Goal: Information Seeking & Learning: Learn about a topic

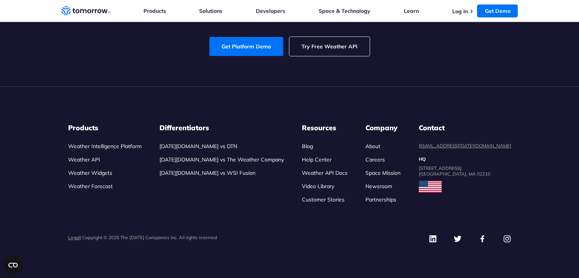
scroll to position [3610, 0]
click at [326, 50] on link "Try Free Weather API" at bounding box center [329, 46] width 80 height 19
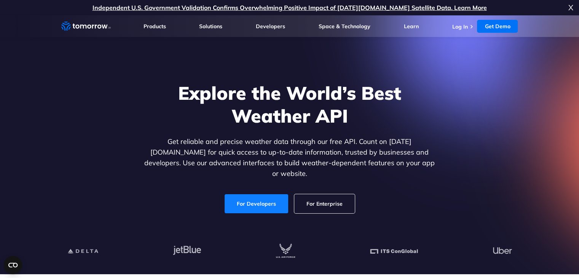
click at [256, 195] on link "For Developers" at bounding box center [257, 203] width 64 height 19
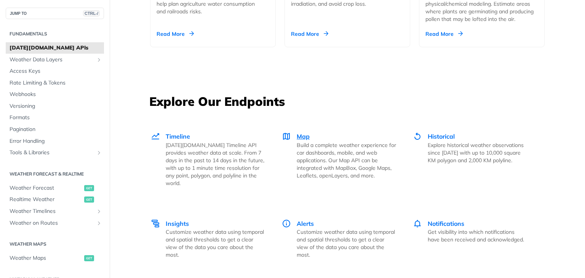
scroll to position [1049, 0]
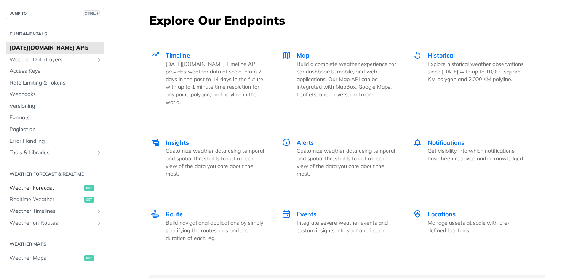
click at [71, 188] on span "Weather Forecast" at bounding box center [46, 188] width 73 height 8
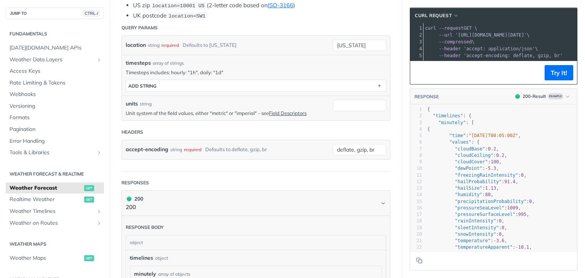
scroll to position [107, 0]
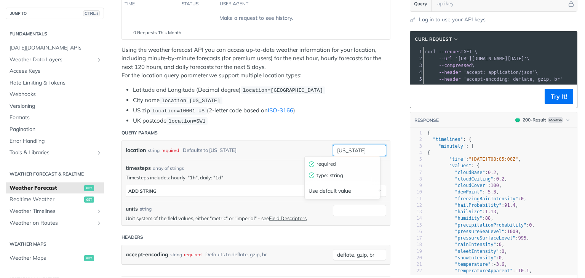
click at [355, 149] on input "new york" at bounding box center [359, 150] width 53 height 11
type input "n"
type input "mumbai"
click at [329, 168] on div "required" at bounding box center [342, 163] width 74 height 11
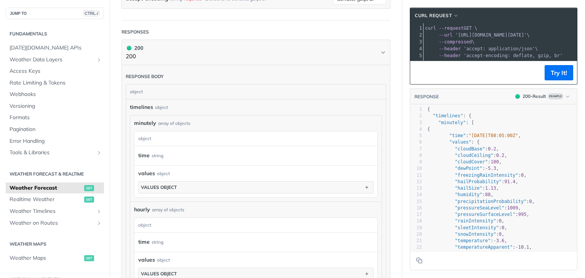
scroll to position [372, 0]
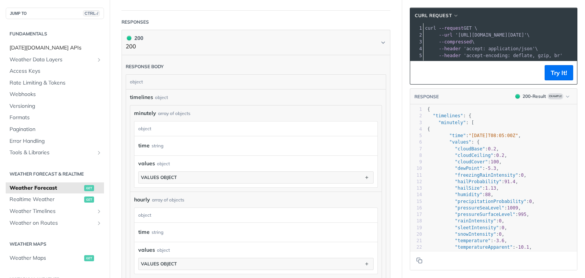
click at [42, 48] on span "Tomorrow.io APIs" at bounding box center [56, 48] width 93 height 8
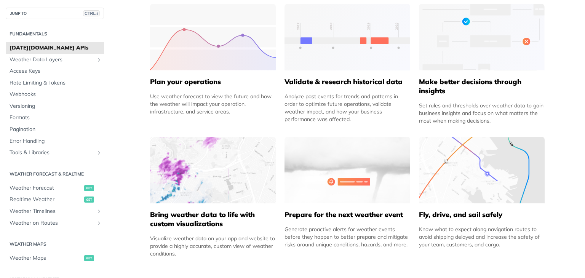
click at [212, 173] on img at bounding box center [213, 170] width 126 height 67
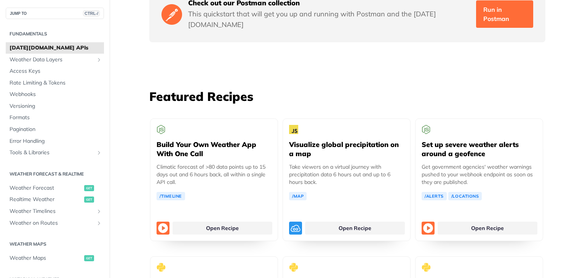
scroll to position [1334, 0]
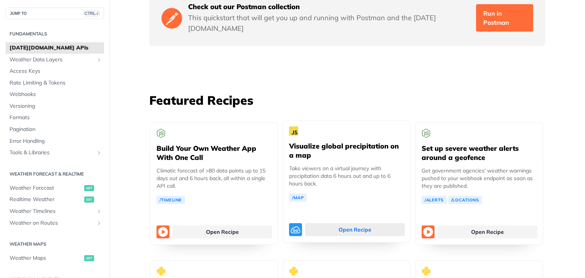
click at [338, 223] on link "Open Recipe" at bounding box center [355, 229] width 100 height 13
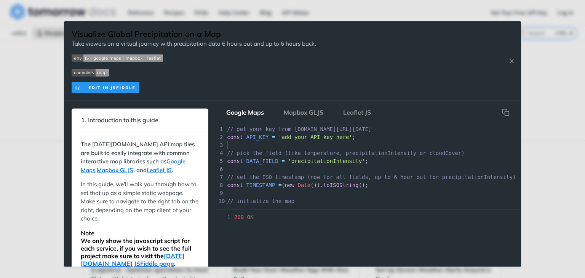
scroll to position [2, 0]
click at [271, 144] on pre "​" at bounding box center [403, 145] width 357 height 8
click at [278, 139] on span "'add your API key here'" at bounding box center [315, 137] width 74 height 6
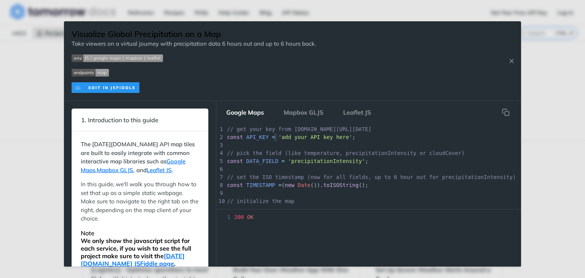
type textarea "'add your API key here';"
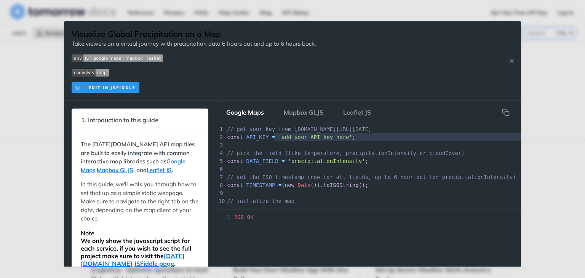
drag, startPoint x: 275, startPoint y: 139, endPoint x: 332, endPoint y: 144, distance: 56.6
click at [332, 144] on div "1 // get your key from app.tomorrow.io/development/keys 2 const API_KEY = 'add …" at bounding box center [407, 261] width 365 height 272
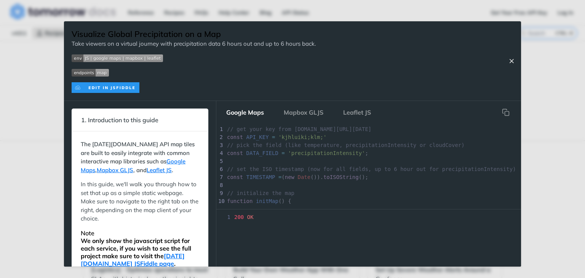
click at [508, 61] on icon "Close Recipe" at bounding box center [511, 61] width 7 height 7
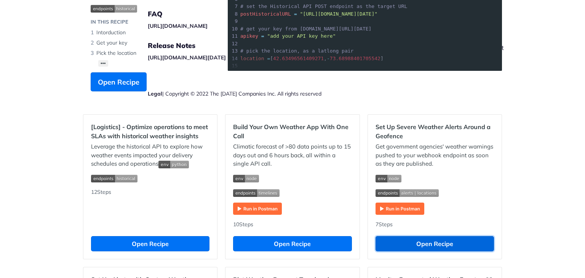
click at [429, 245] on button "Open Recipe" at bounding box center [435, 243] width 118 height 15
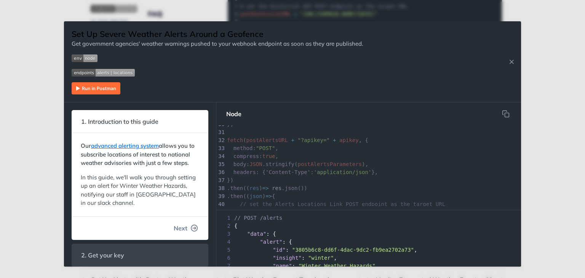
click at [184, 235] on button "Next" at bounding box center [186, 228] width 37 height 15
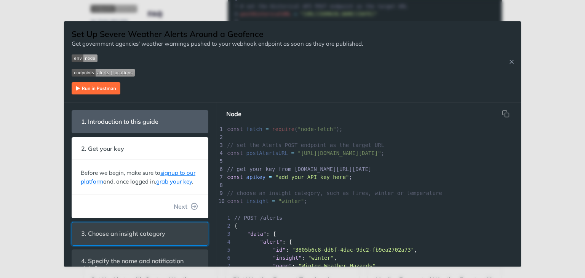
click at [184, 235] on header "3. Choose an insight category" at bounding box center [140, 233] width 136 height 22
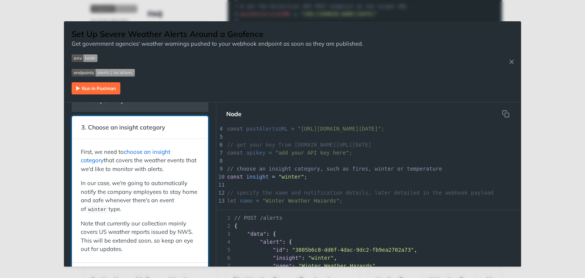
scroll to position [48, 0]
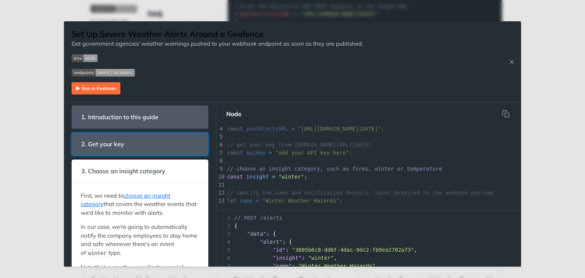
click at [89, 144] on span "2. Get your key" at bounding box center [103, 144] width 54 height 15
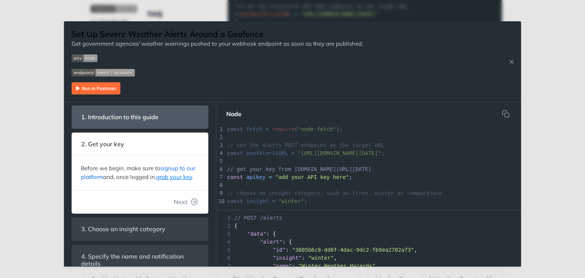
click at [171, 168] on link "signup to our platform" at bounding box center [138, 173] width 115 height 16
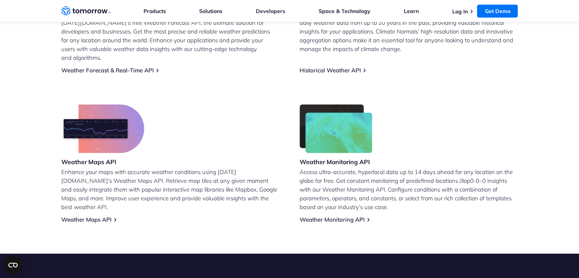
scroll to position [467, 0]
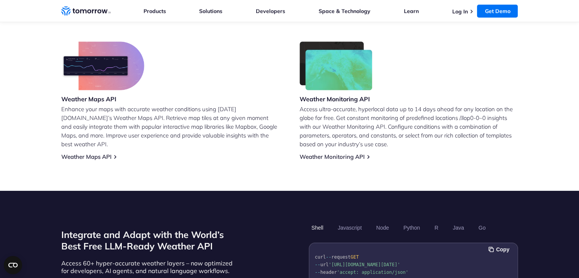
click at [150, 70] on div "Weather Maps API Enhance your maps with accurate weather conditions using [DATE…" at bounding box center [170, 101] width 219 height 119
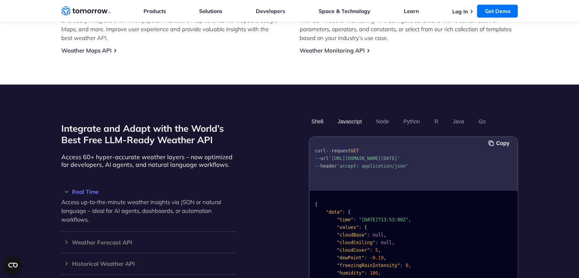
click at [359, 115] on button "Javascript" at bounding box center [349, 121] width 29 height 13
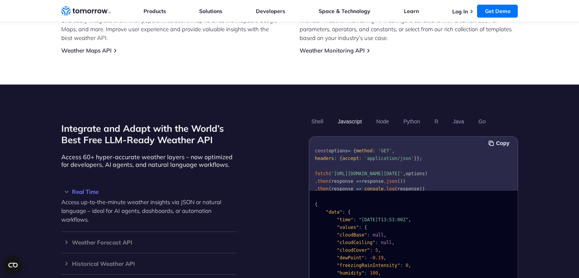
click at [359, 115] on button "Javascript" at bounding box center [349, 121] width 29 height 13
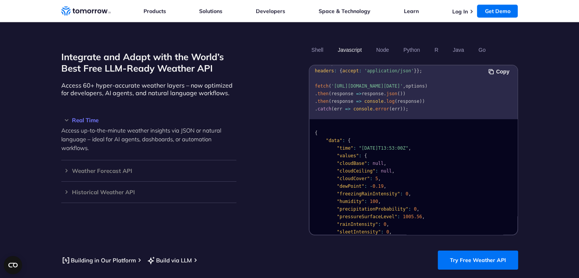
scroll to position [644, 0]
click at [484, 251] on link "Try Free Weather API" at bounding box center [478, 260] width 80 height 19
